Goal: Find specific page/section: Find specific page/section

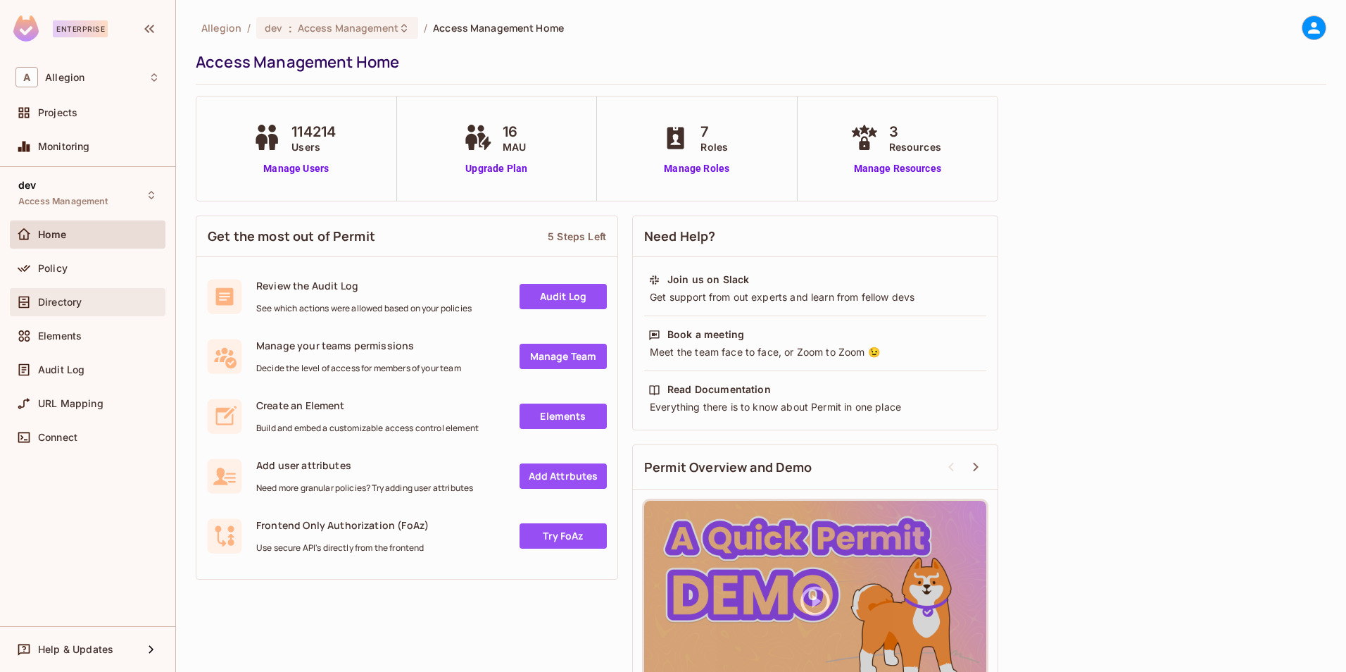
click at [57, 313] on div "Directory" at bounding box center [88, 302] width 156 height 28
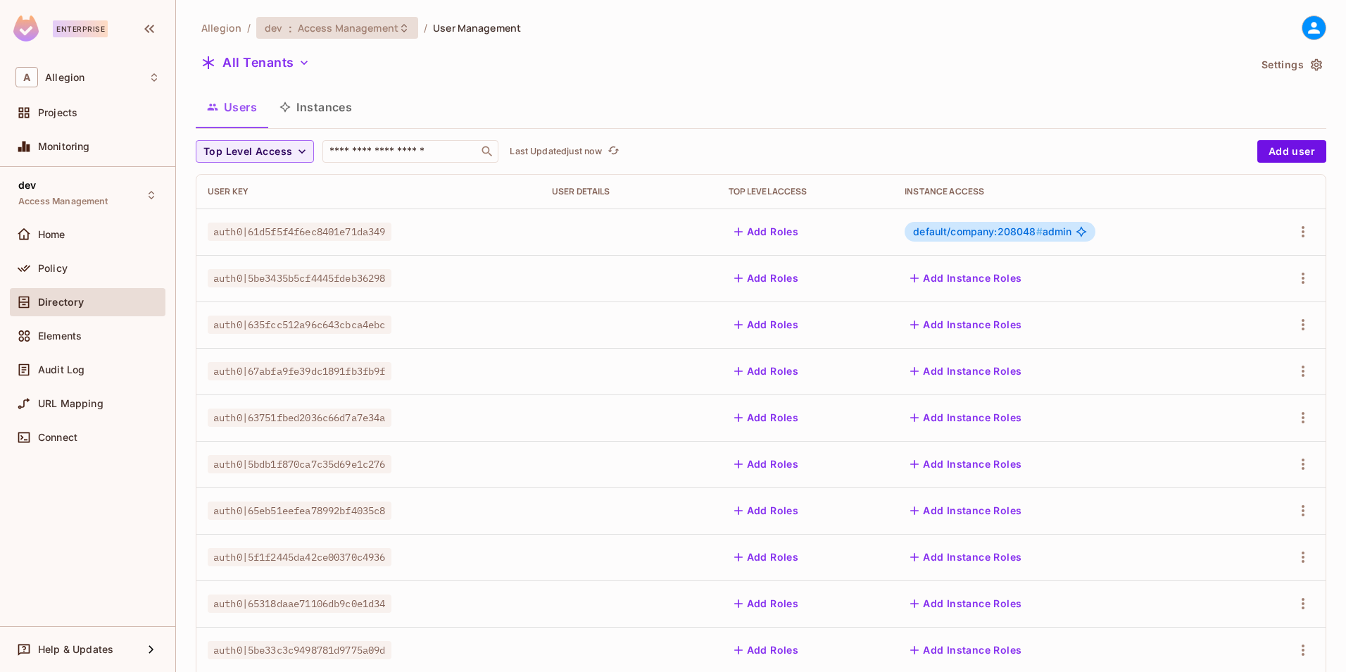
click at [391, 27] on span "Access Management" at bounding box center [348, 27] width 101 height 13
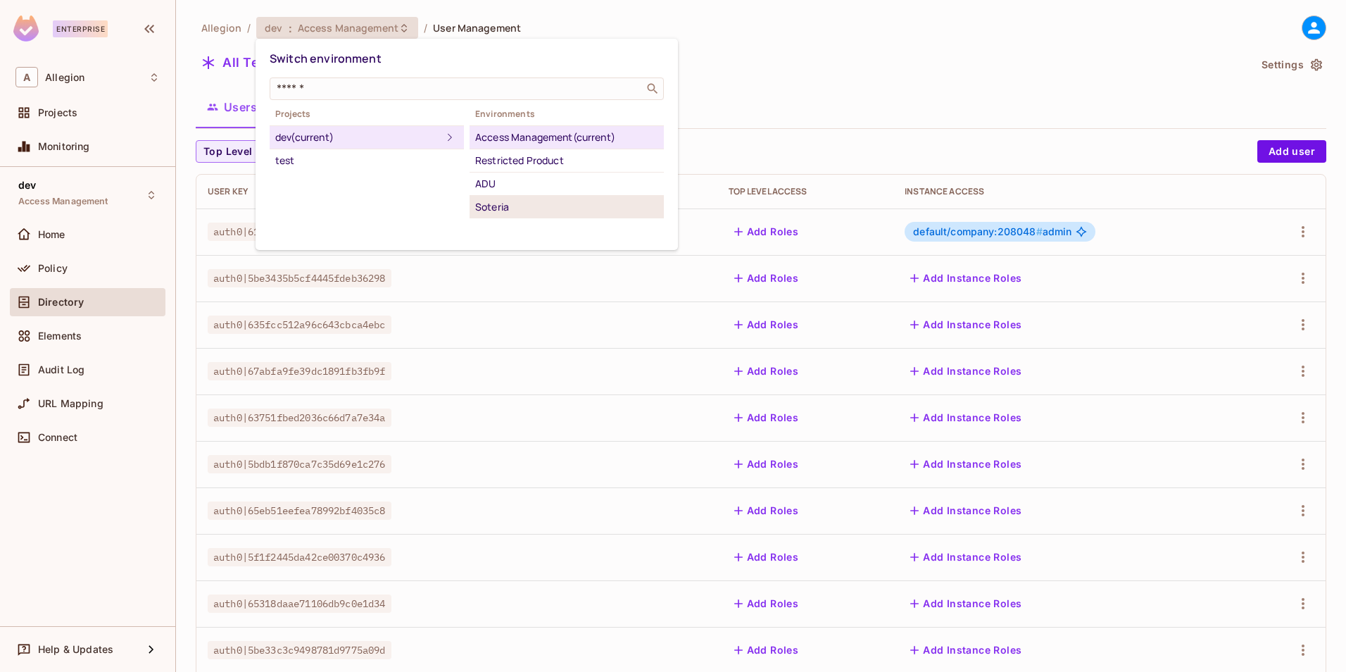
click at [537, 200] on div "Soteria" at bounding box center [566, 207] width 183 height 17
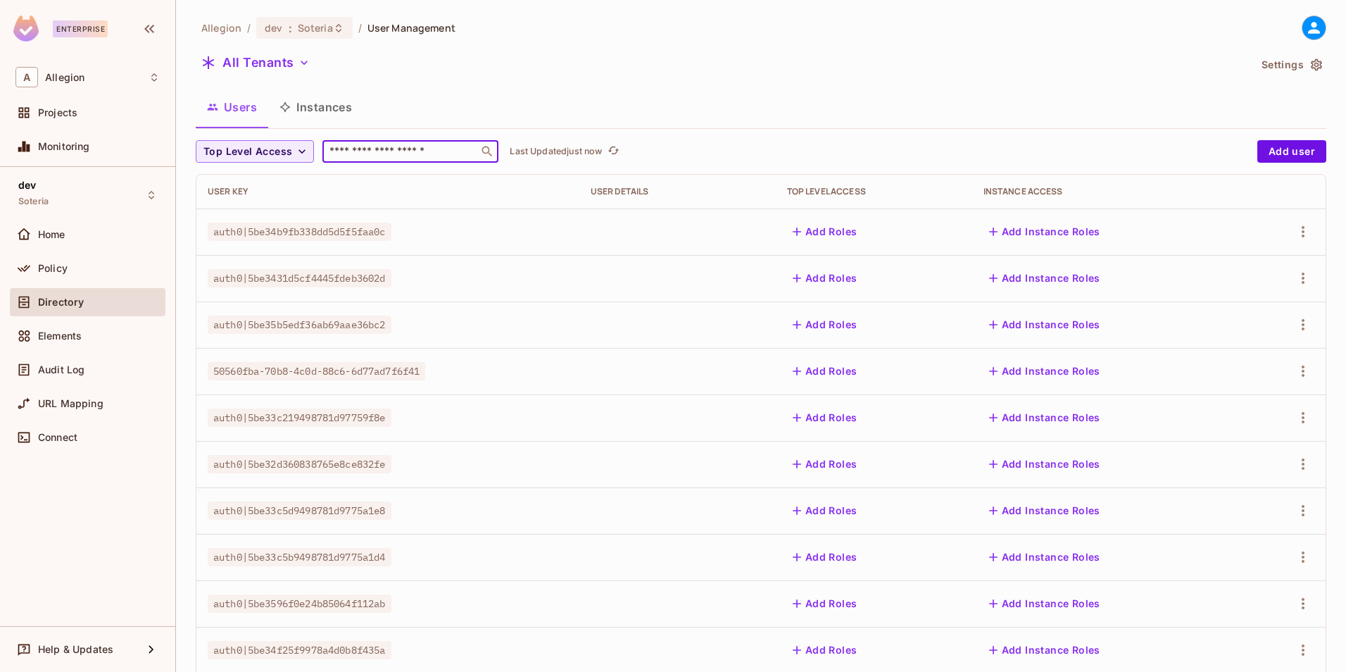
click at [361, 154] on input "text" at bounding box center [401, 151] width 148 height 14
click at [304, 108] on button "Instances" at bounding box center [315, 106] width 95 height 35
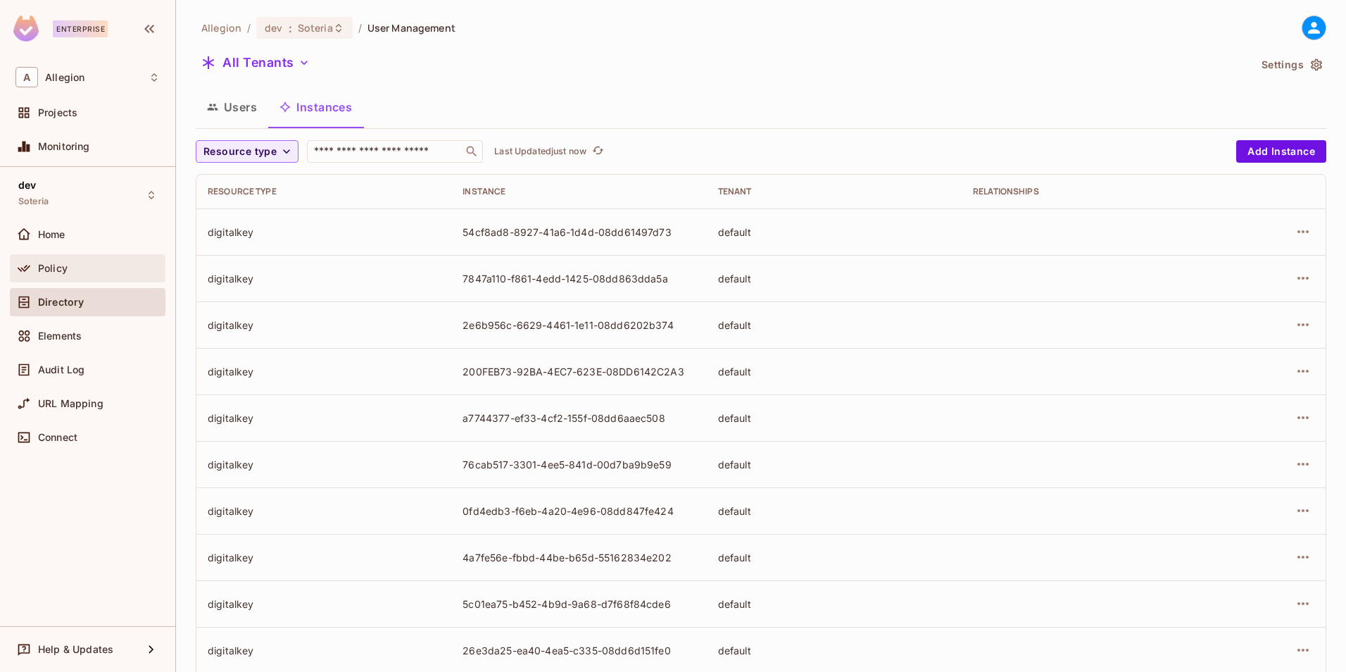
click at [42, 257] on div "Policy" at bounding box center [88, 268] width 156 height 28
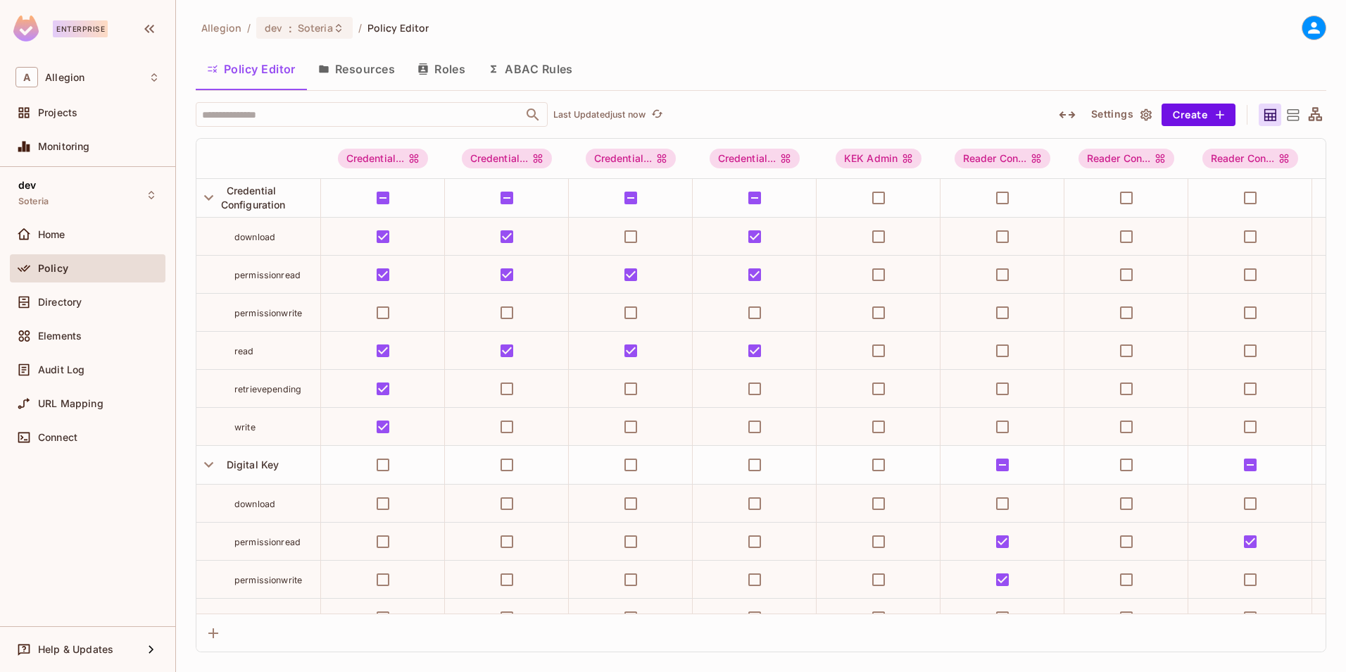
drag, startPoint x: 351, startPoint y: 78, endPoint x: 691, endPoint y: 104, distance: 340.4
click at [691, 104] on div "Allegion / dev : Soteria / Policy Editor Policy Editor Resources Roles ABAC Rul…" at bounding box center [761, 333] width 1131 height 637
